Goal: Task Accomplishment & Management: Manage account settings

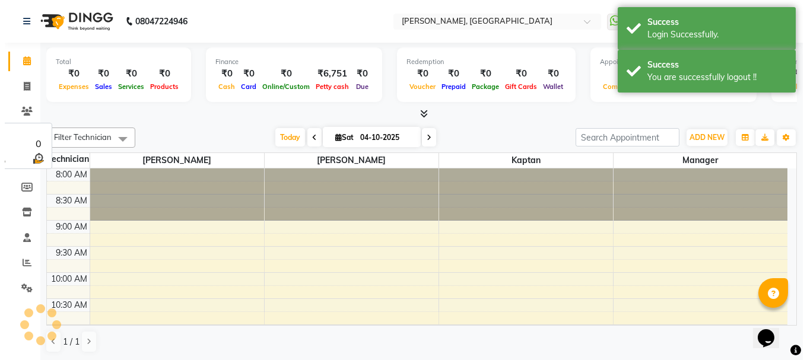
scroll to position [366, 0]
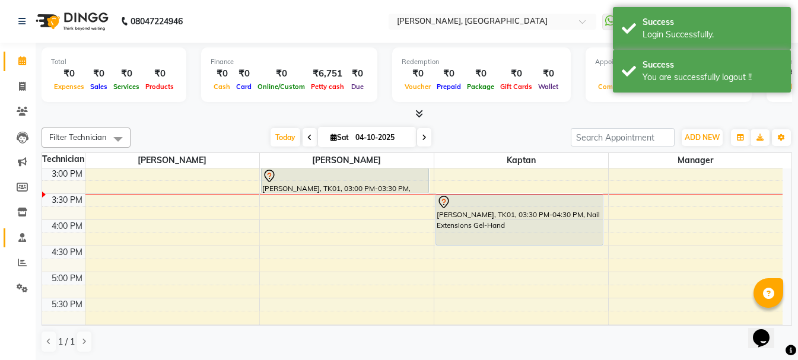
click at [27, 230] on link "Staff" at bounding box center [18, 238] width 28 height 20
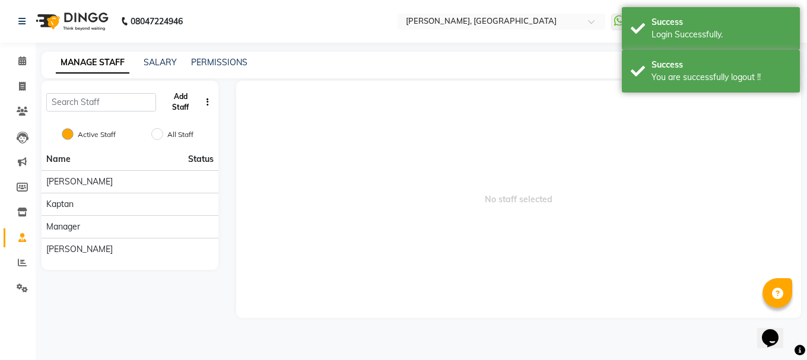
click at [179, 105] on button "Add Staff" at bounding box center [180, 102] width 39 height 31
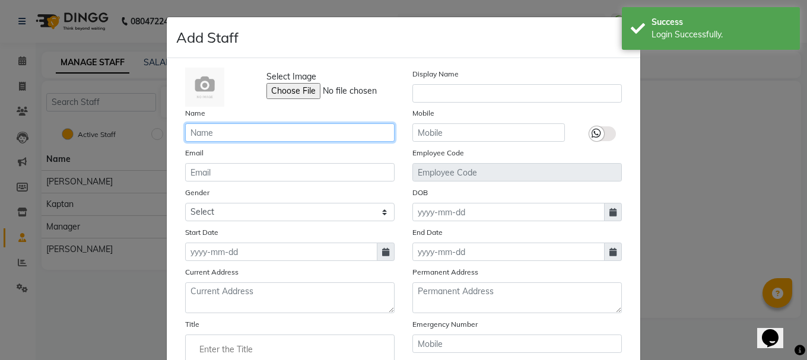
click at [263, 133] on input "text" at bounding box center [289, 132] width 209 height 18
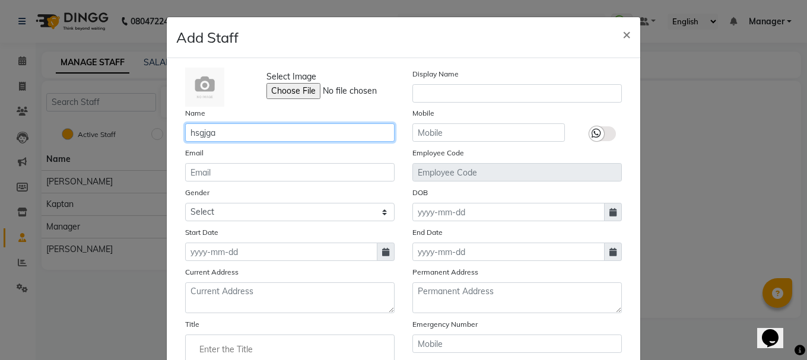
type input "hsgjga"
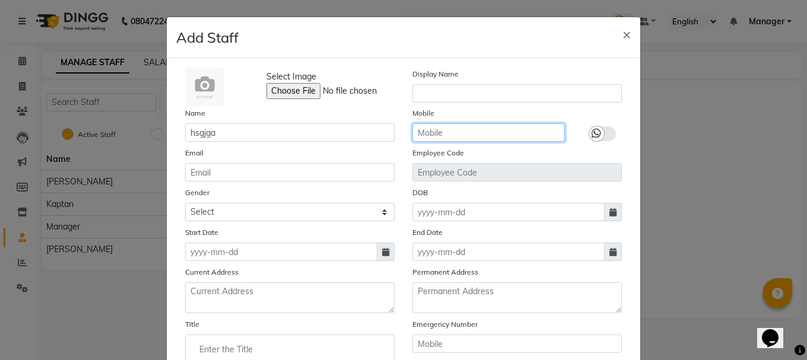
click at [470, 133] on input "text" at bounding box center [488, 132] width 152 height 18
paste input "7077710900"
type input "7077710900"
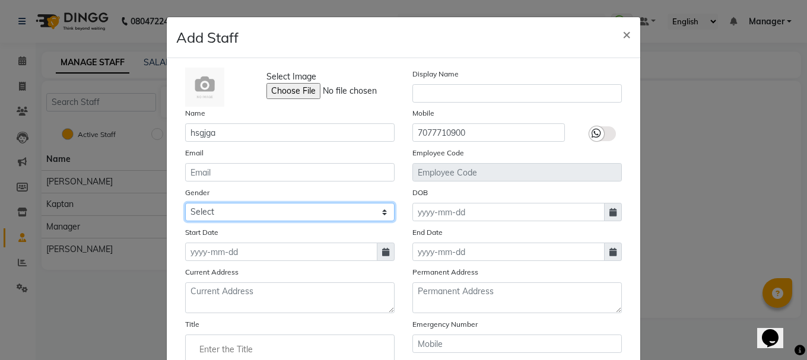
click at [291, 219] on select "Select [DEMOGRAPHIC_DATA] [DEMOGRAPHIC_DATA] Other Prefer Not To Say" at bounding box center [289, 212] width 209 height 18
select select "[DEMOGRAPHIC_DATA]"
click at [185, 203] on select "Select [DEMOGRAPHIC_DATA] [DEMOGRAPHIC_DATA] Other Prefer Not To Say" at bounding box center [289, 212] width 209 height 18
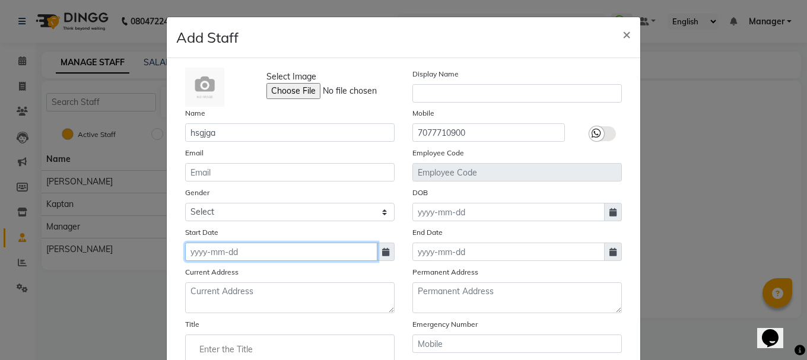
click at [269, 251] on input at bounding box center [281, 252] width 192 height 18
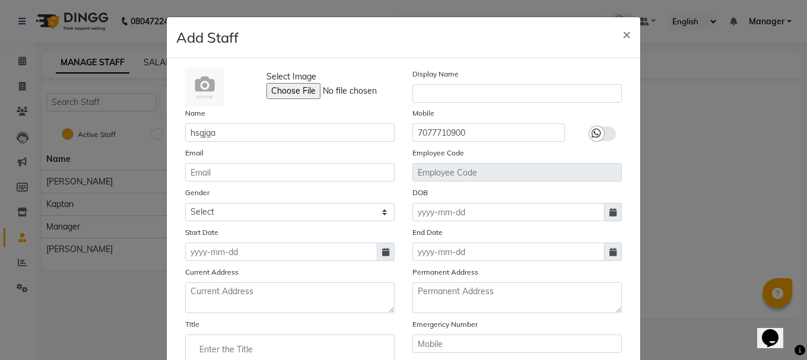
select select "10"
select select "2025"
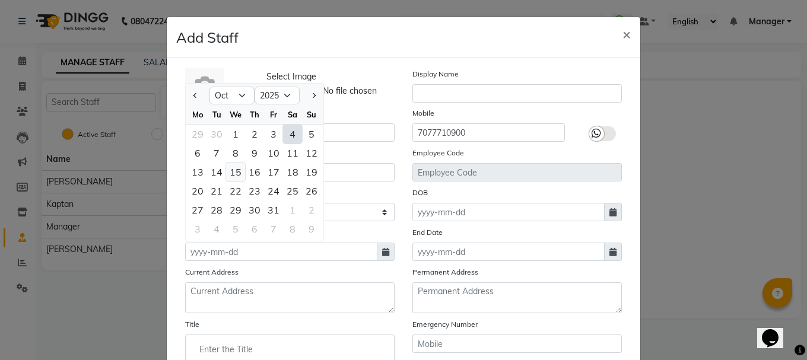
click at [234, 176] on div "15" at bounding box center [235, 172] width 19 height 19
type input "[DATE]"
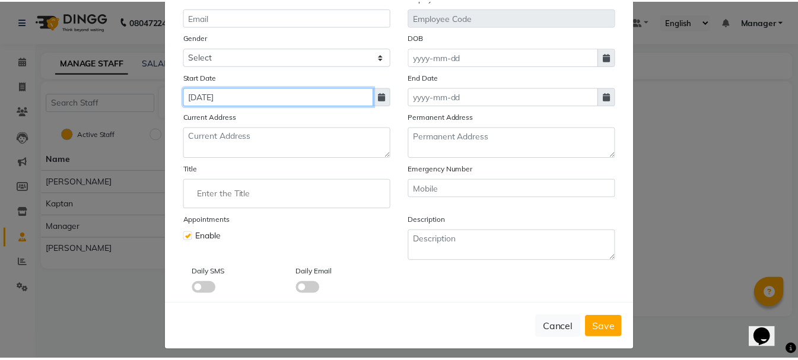
scroll to position [163, 0]
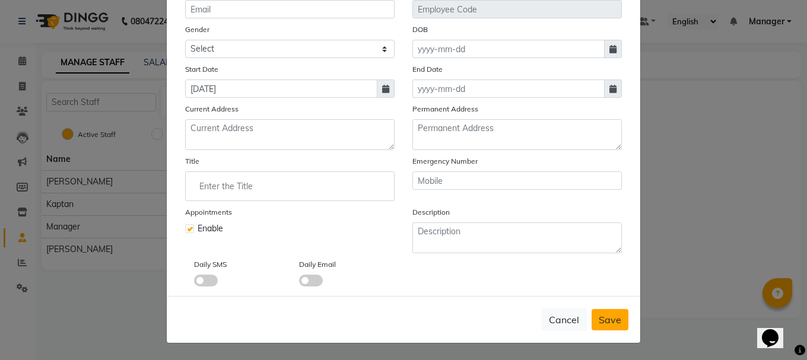
click at [593, 317] on button "Save" at bounding box center [609, 319] width 37 height 21
select select
checkbox input "false"
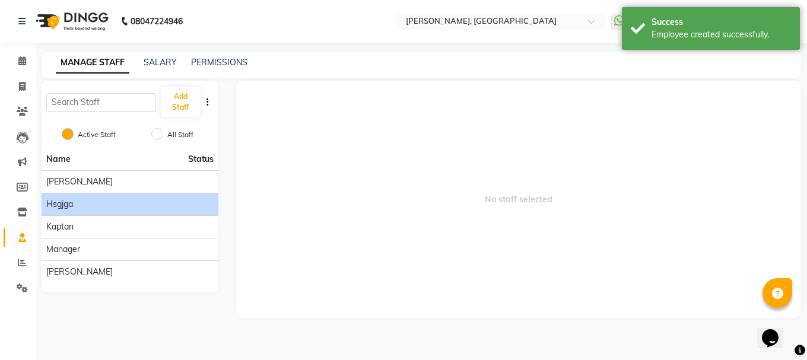
click at [120, 208] on div "hsgjga" at bounding box center [129, 204] width 167 height 12
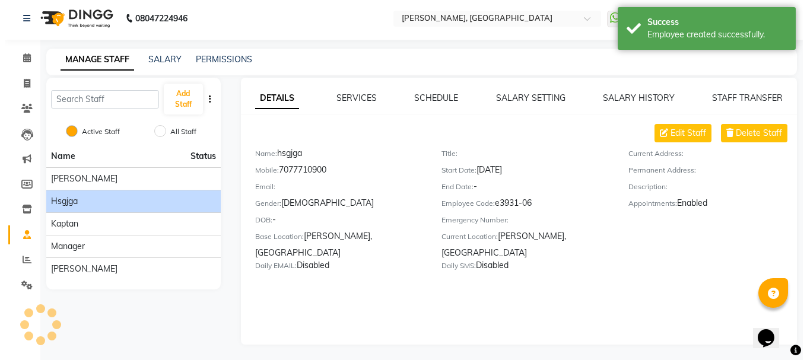
scroll to position [5, 0]
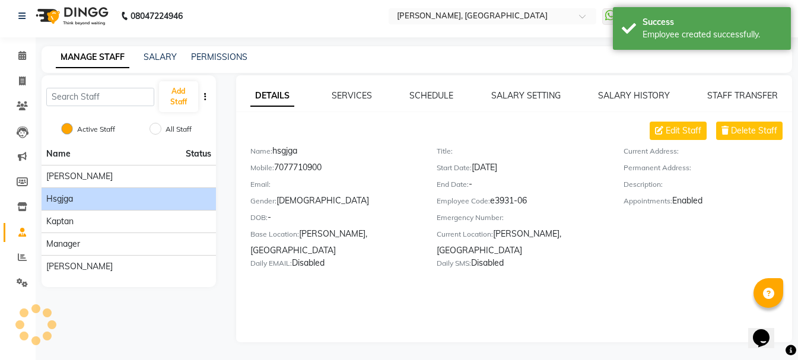
click at [709, 275] on div "Edit Staff Delete Staff Name: hsgjga Mobile: [PHONE_NUMBER] Email: Gender: [DEM…" at bounding box center [514, 200] width 556 height 157
click at [702, 290] on div "DETAILS SERVICES SCHEDULE SALARY SETTING SALARY HISTORY STAFF TRANSFER Edit Sta…" at bounding box center [514, 208] width 556 height 267
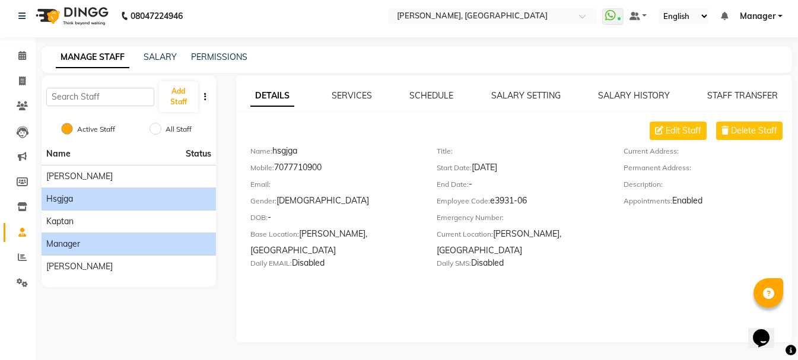
drag, startPoint x: 99, startPoint y: 197, endPoint x: 123, endPoint y: 252, distance: 60.1
click at [123, 252] on li "Manager" at bounding box center [129, 244] width 174 height 23
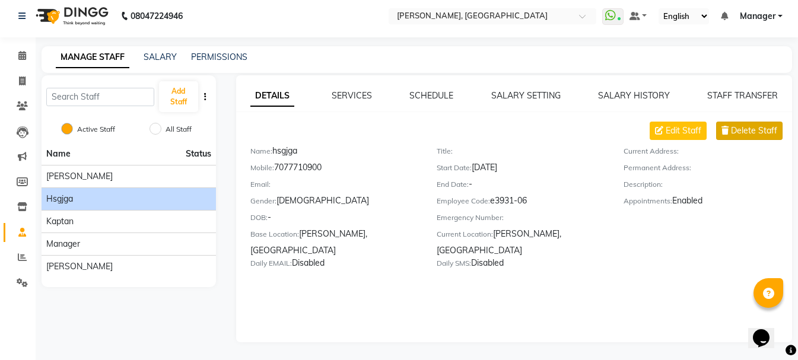
click at [736, 135] on span "Delete Staff" at bounding box center [754, 131] width 46 height 12
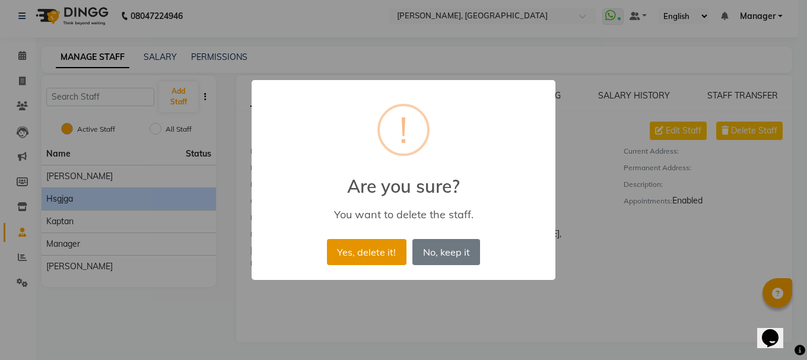
click at [391, 252] on button "Yes, delete it!" at bounding box center [366, 252] width 79 height 26
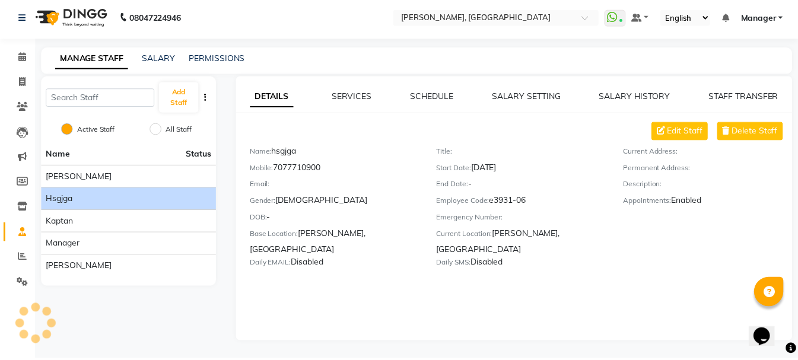
scroll to position [0, 0]
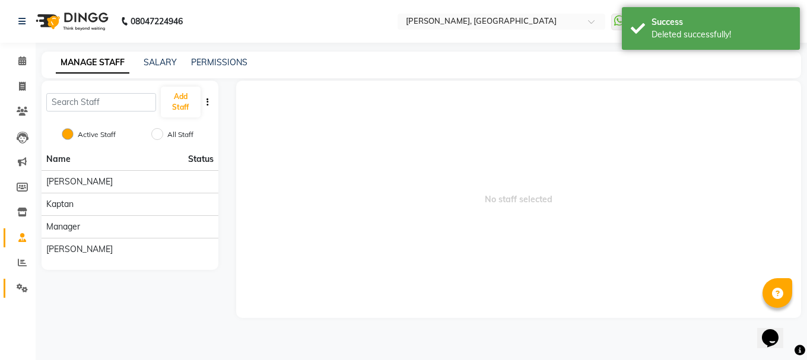
click at [18, 281] on link "Settings" at bounding box center [18, 289] width 28 height 20
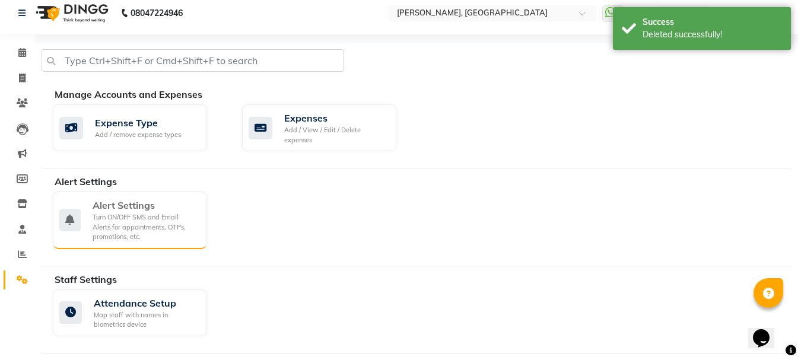
scroll to position [7, 0]
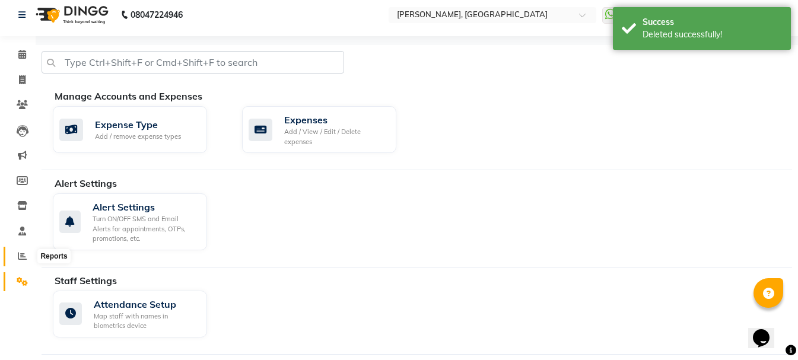
click at [26, 256] on icon at bounding box center [22, 256] width 9 height 9
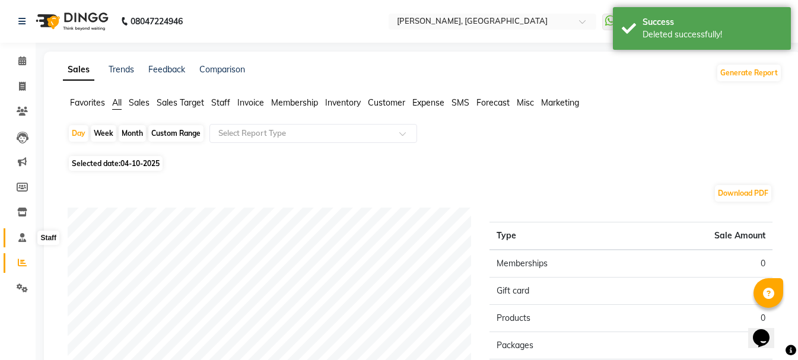
click at [23, 235] on icon at bounding box center [22, 237] width 8 height 9
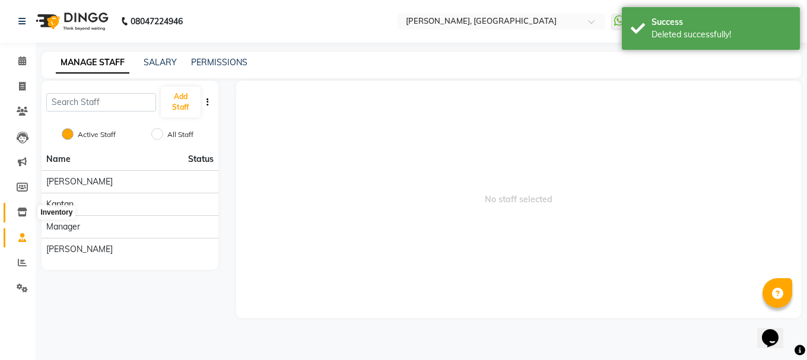
click at [20, 209] on icon at bounding box center [22, 212] width 10 height 9
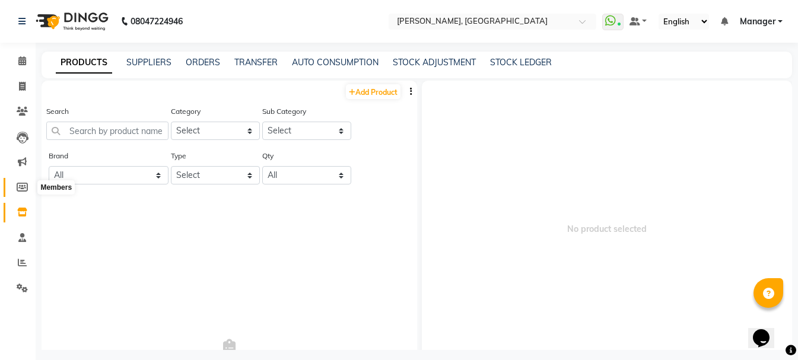
click at [17, 184] on icon at bounding box center [22, 187] width 11 height 9
select select
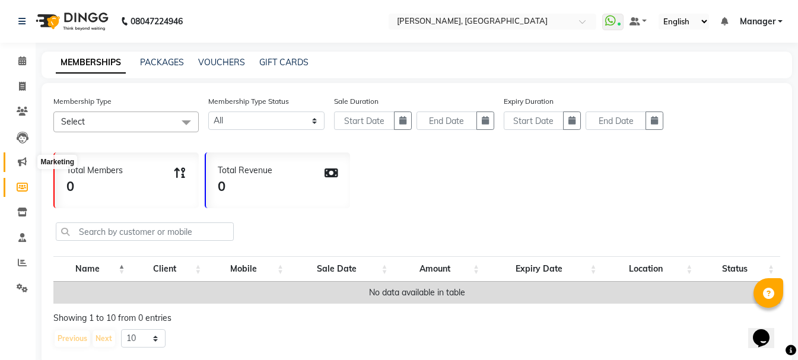
click at [14, 157] on span at bounding box center [22, 162] width 21 height 14
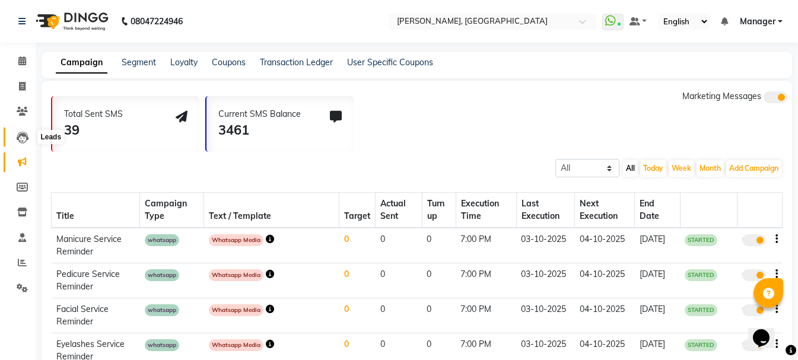
click at [23, 136] on icon at bounding box center [23, 138] width 12 height 12
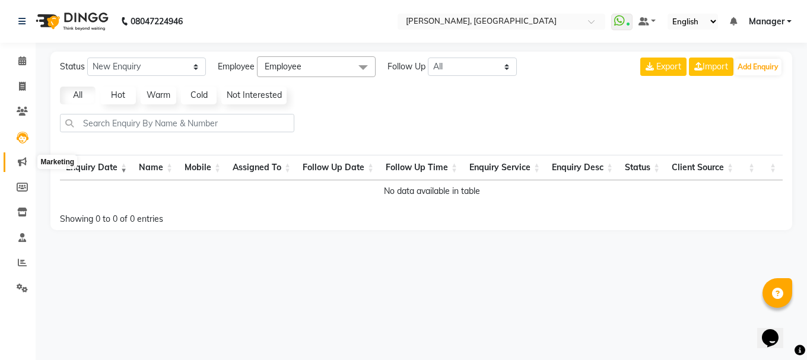
click at [19, 160] on icon at bounding box center [22, 161] width 9 height 9
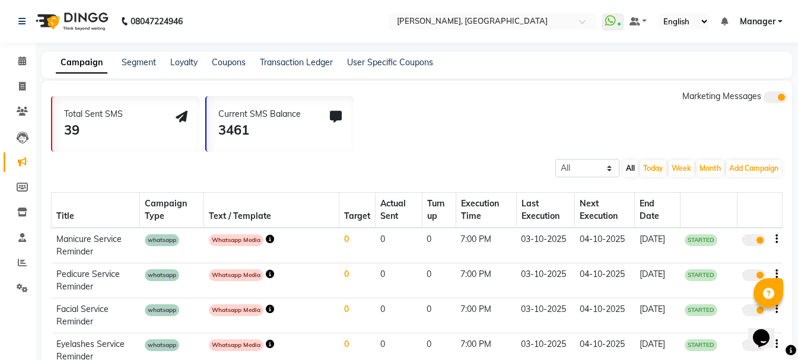
click at [20, 148] on li "Leads" at bounding box center [18, 138] width 36 height 26
click at [21, 138] on icon at bounding box center [23, 138] width 12 height 12
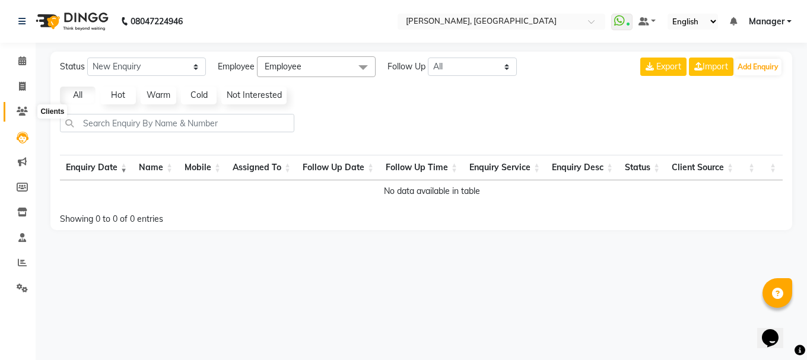
click at [23, 114] on icon at bounding box center [22, 111] width 11 height 9
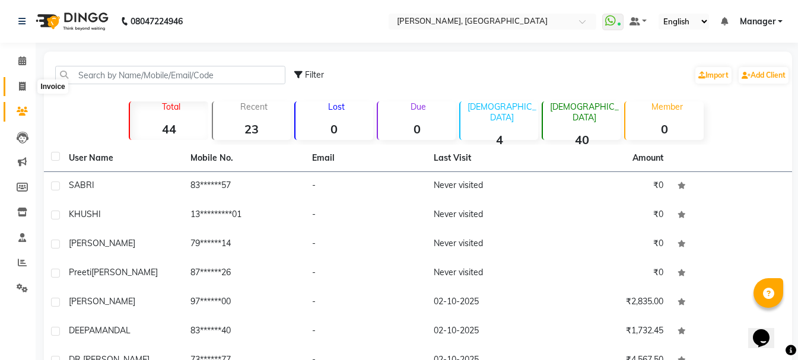
click at [21, 84] on icon at bounding box center [22, 86] width 7 height 9
select select "8974"
select select "service"
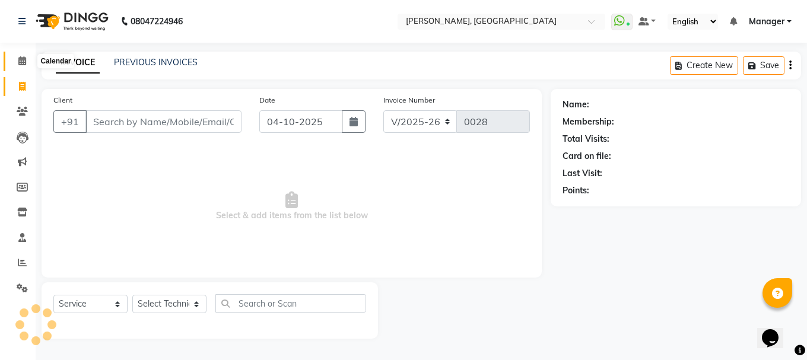
click at [20, 65] on span at bounding box center [22, 62] width 21 height 14
